Goal: Find contact information: Find contact information

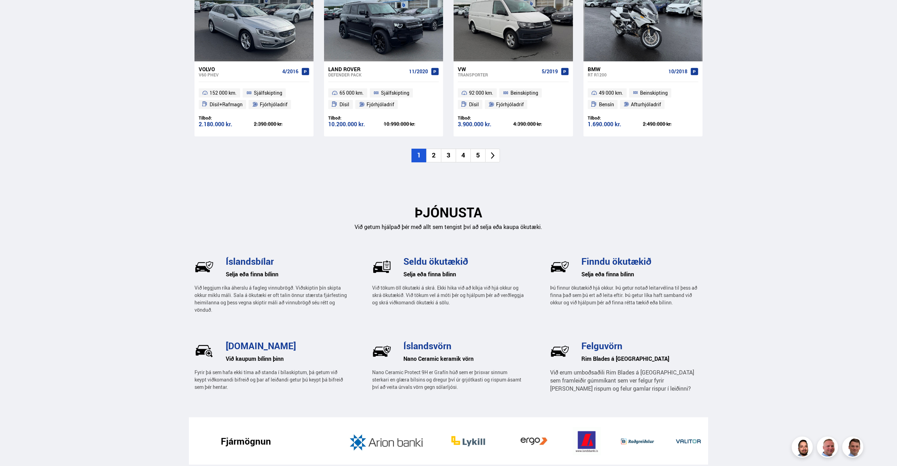
scroll to position [823, 0]
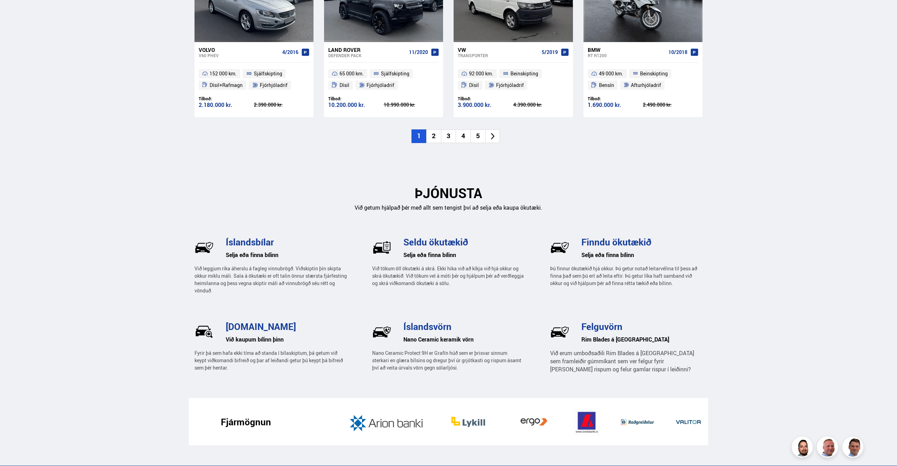
click at [493, 134] on icon at bounding box center [492, 136] width 8 height 8
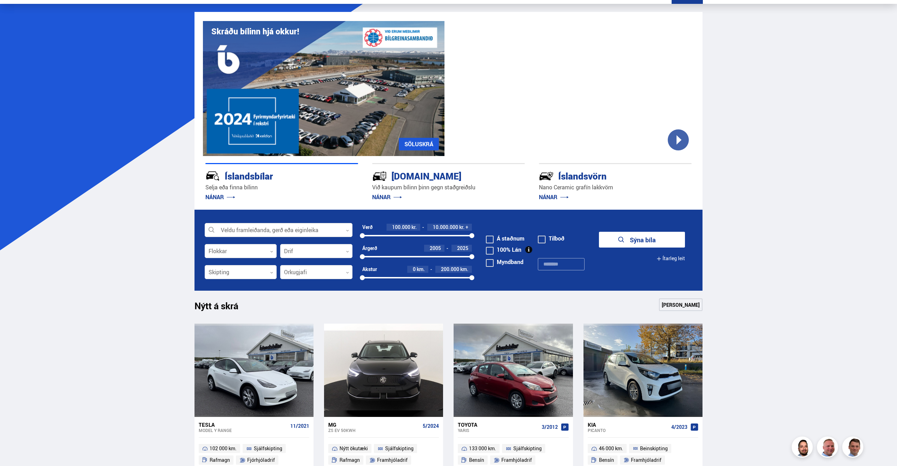
scroll to position [0, 0]
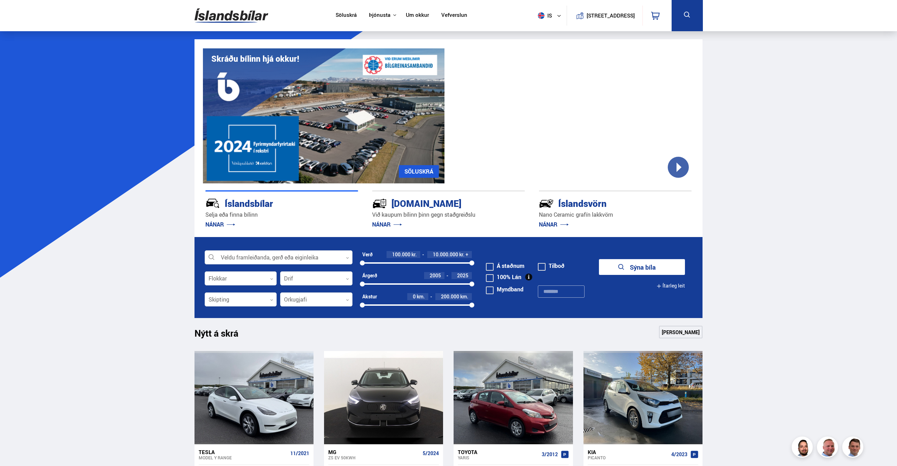
click at [411, 13] on link "Um okkur" at bounding box center [417, 15] width 23 height 7
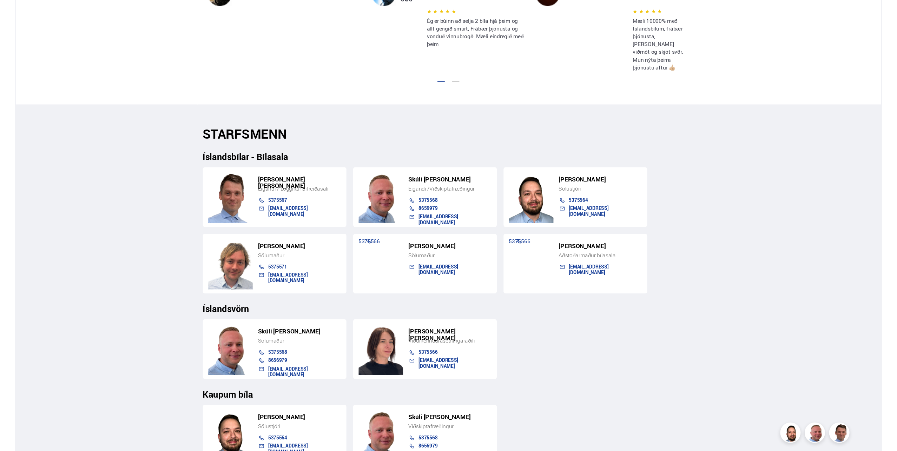
scroll to position [646, 0]
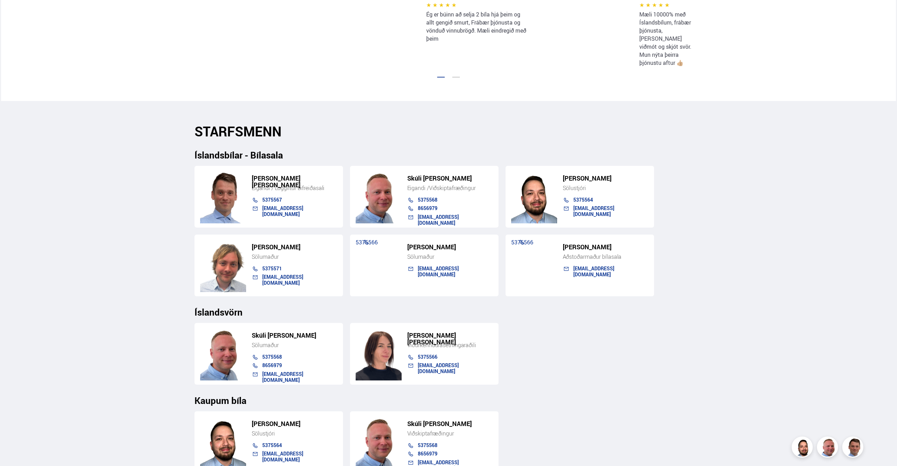
drag, startPoint x: 609, startPoint y: 201, endPoint x: 564, endPoint y: 203, distance: 45.3
click at [564, 244] on h5 "[PERSON_NAME]" at bounding box center [605, 247] width 86 height 7
copy h5 "[PERSON_NAME]"
drag, startPoint x: 461, startPoint y: 201, endPoint x: 406, endPoint y: 201, distance: 54.7
click at [406, 244] on div "[PERSON_NAME]" at bounding box center [446, 248] width 93 height 9
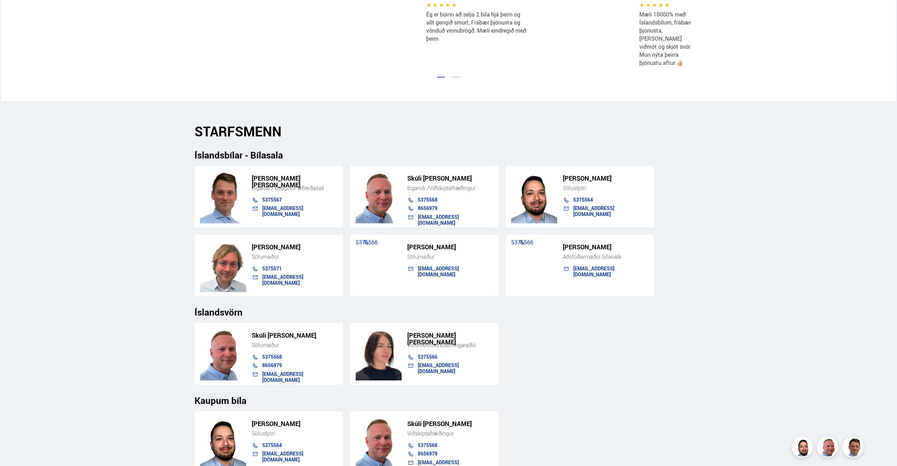
copy h5 "[PERSON_NAME]"
click at [544, 235] on div "[PERSON_NAME] Aðstoðarmaður bílasala 5375566 [EMAIL_ADDRESS][DOMAIN_NAME]" at bounding box center [579, 266] width 148 height 62
drag, startPoint x: 610, startPoint y: 201, endPoint x: 558, endPoint y: 201, distance: 51.9
click at [558, 244] on div "[PERSON_NAME]" at bounding box center [601, 248] width 93 height 9
copy h5 "[PERSON_NAME]"
